Goal: Task Accomplishment & Management: Manage account settings

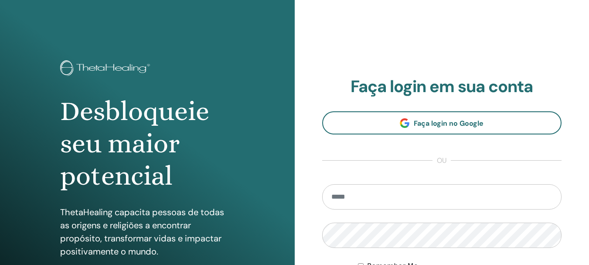
click at [351, 195] on input "email" at bounding box center [442, 196] width 240 height 25
type input "**********"
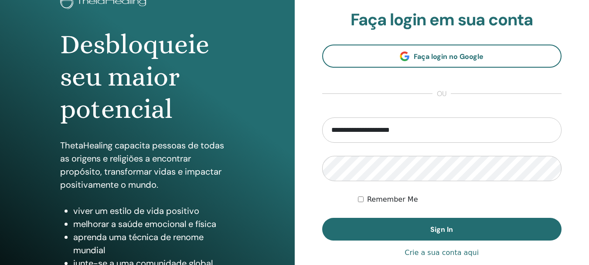
scroll to position [66, 0]
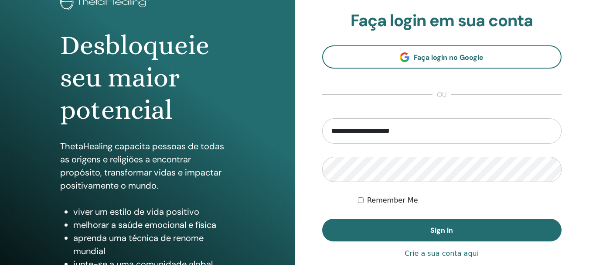
drag, startPoint x: 589, startPoint y: 156, endPoint x: 589, endPoint y: 173, distance: 17.0
click at [589, 173] on div "**********" at bounding box center [442, 143] width 295 height 419
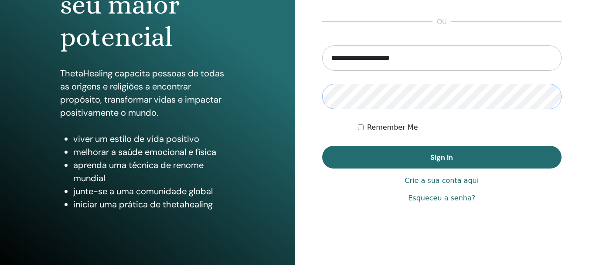
scroll to position [154, 0]
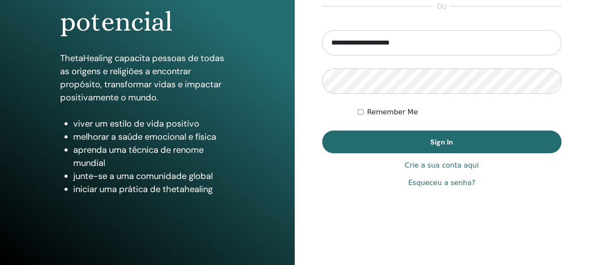
click at [443, 181] on link "Esqueceu a senha?" at bounding box center [441, 183] width 67 height 10
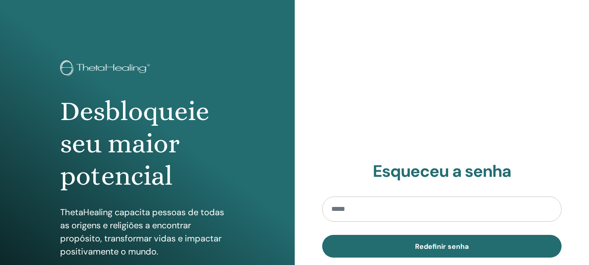
click at [353, 212] on input "email" at bounding box center [442, 208] width 240 height 25
type input "**********"
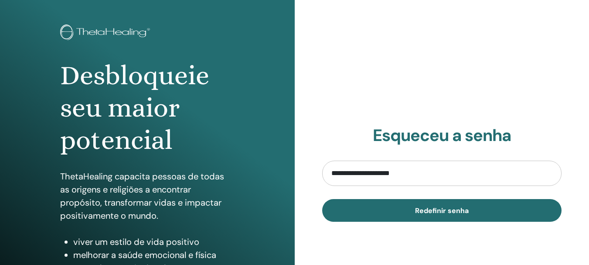
scroll to position [37, 0]
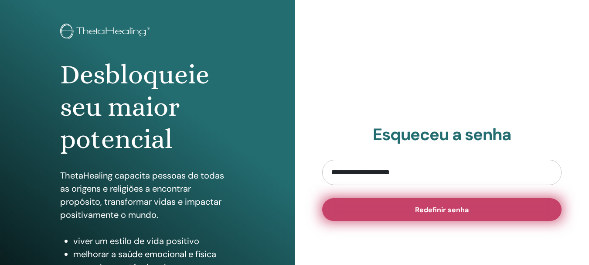
click at [456, 209] on span "Redefinir senha" at bounding box center [442, 209] width 54 height 9
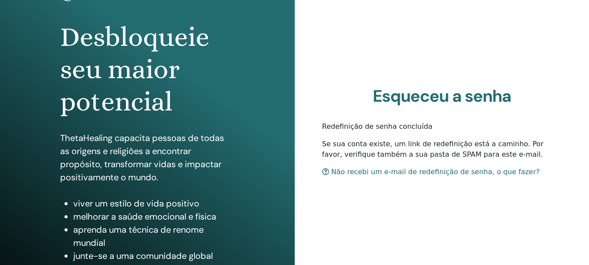
scroll to position [72, 0]
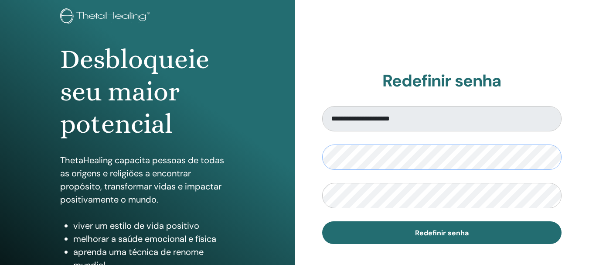
scroll to position [56, 0]
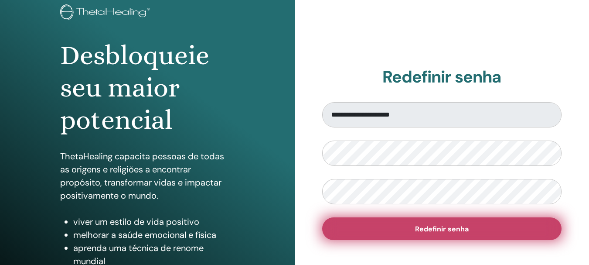
click at [461, 227] on span "Redefinir senha" at bounding box center [442, 228] width 54 height 9
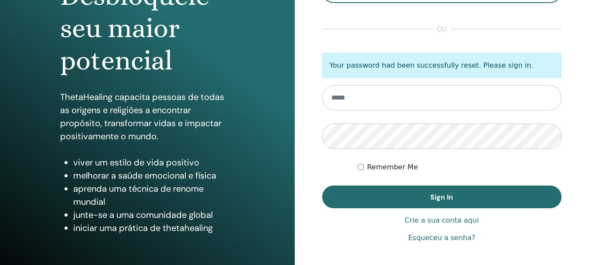
scroll to position [116, 0]
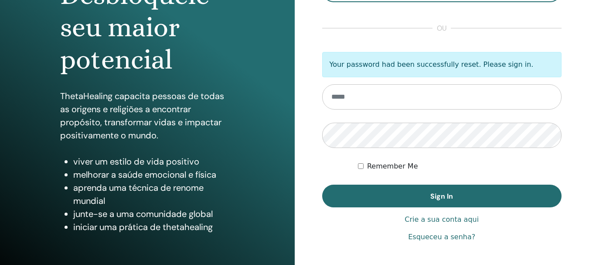
click at [354, 99] on input "email" at bounding box center [442, 96] width 240 height 25
type input "**********"
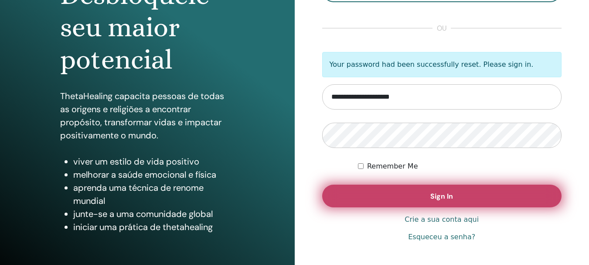
click at [441, 192] on span "Sign In" at bounding box center [442, 196] width 23 height 9
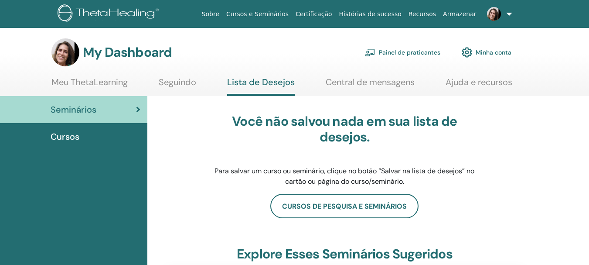
drag, startPoint x: 595, startPoint y: 41, endPoint x: 590, endPoint y: 44, distance: 5.1
click at [589, 44] on html "Sobre Cursos e Seminários Certificação Histórias de sucesso Recursos Armazenar …" at bounding box center [294, 132] width 589 height 265
click at [480, 53] on link "Minha conta" at bounding box center [487, 52] width 50 height 19
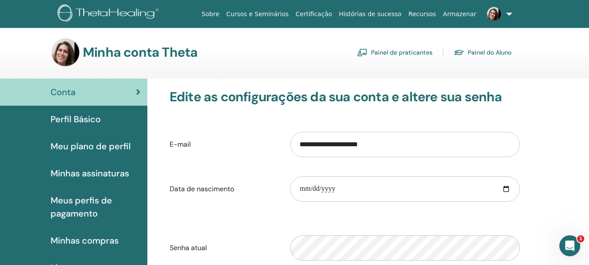
click at [93, 120] on span "Perfil Básico" at bounding box center [76, 119] width 50 height 13
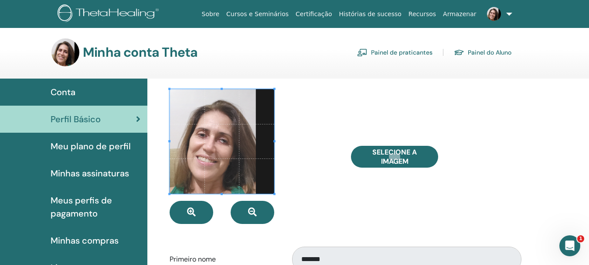
click at [493, 53] on link "Painel do Aluno" at bounding box center [483, 52] width 58 height 14
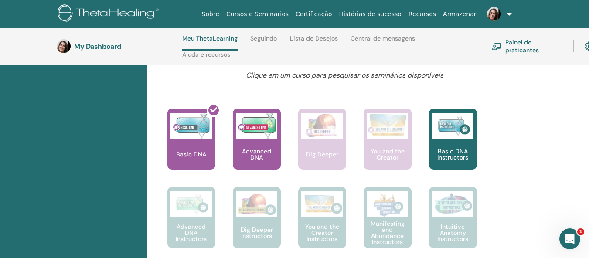
scroll to position [345, 0]
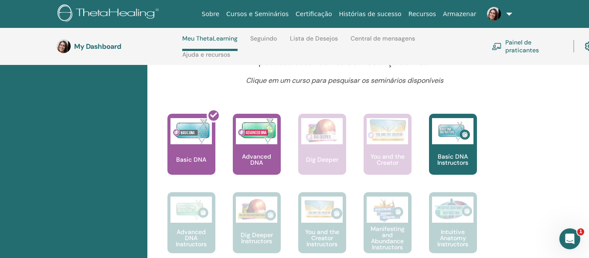
drag, startPoint x: 595, startPoint y: 158, endPoint x: 593, endPoint y: 93, distance: 65.0
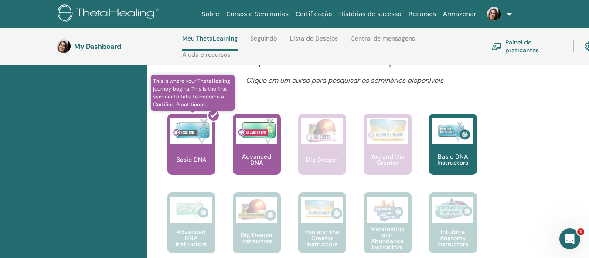
click at [197, 152] on div at bounding box center [197, 148] width 48 height 79
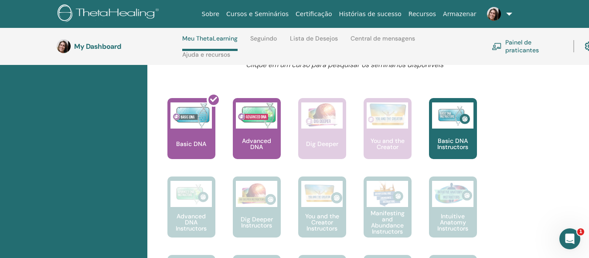
scroll to position [333, 0]
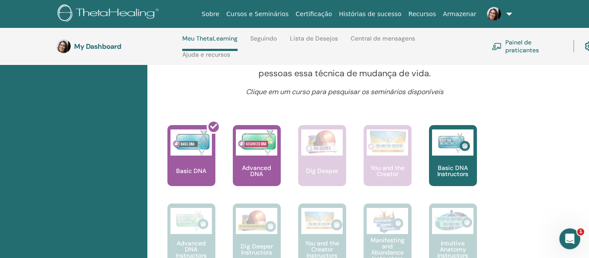
click at [85, 48] on h3 "My Dashboard" at bounding box center [117, 46] width 87 height 8
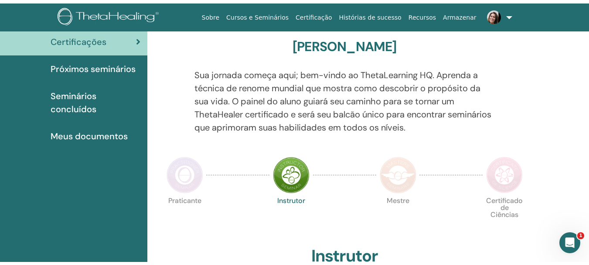
scroll to position [0, 0]
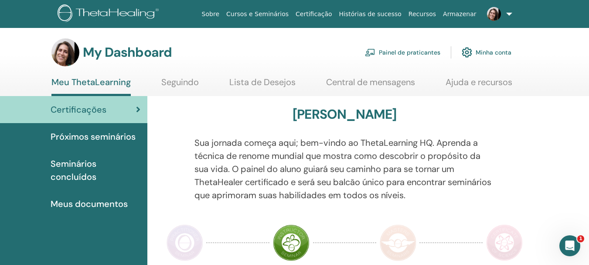
click at [104, 205] on span "Meus documentos" at bounding box center [89, 203] width 77 height 13
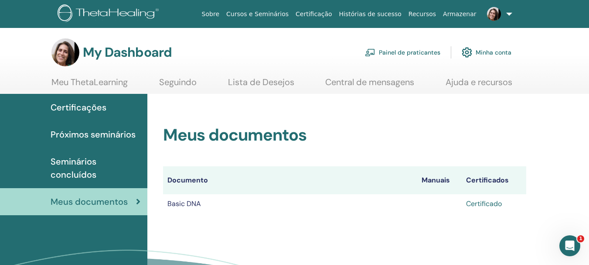
click at [483, 202] on link "Certificado" at bounding box center [484, 203] width 36 height 9
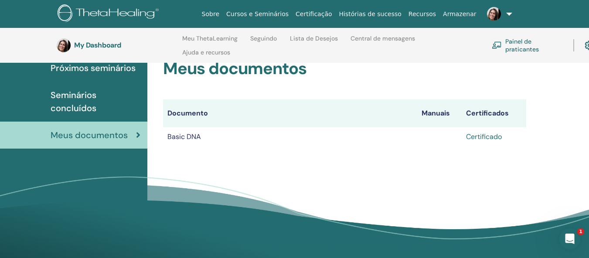
scroll to position [103, 0]
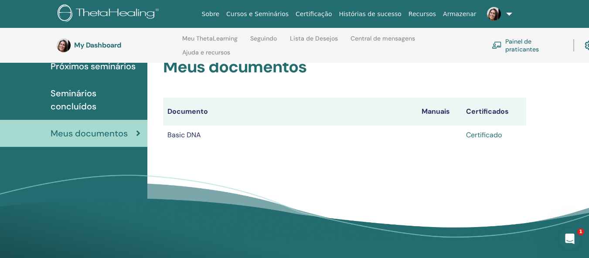
click at [487, 134] on link "Certificado" at bounding box center [484, 134] width 36 height 9
click at [507, 14] on link at bounding box center [498, 14] width 36 height 28
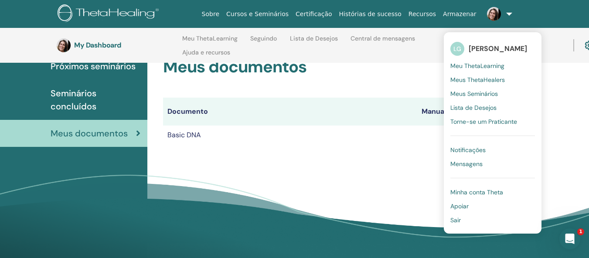
click at [455, 221] on span "Sair" at bounding box center [456, 220] width 10 height 8
